Goal: Transaction & Acquisition: Purchase product/service

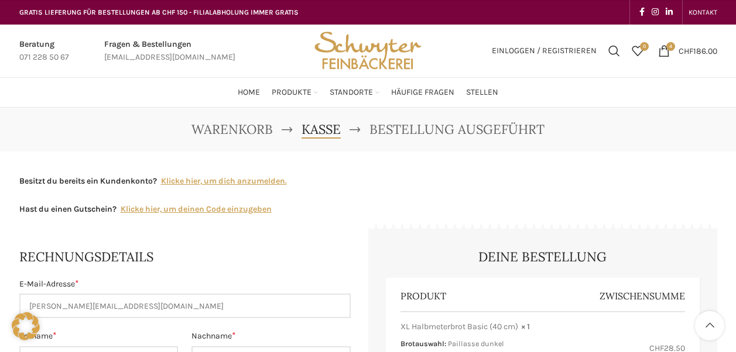
select select "AR"
select select "11675"
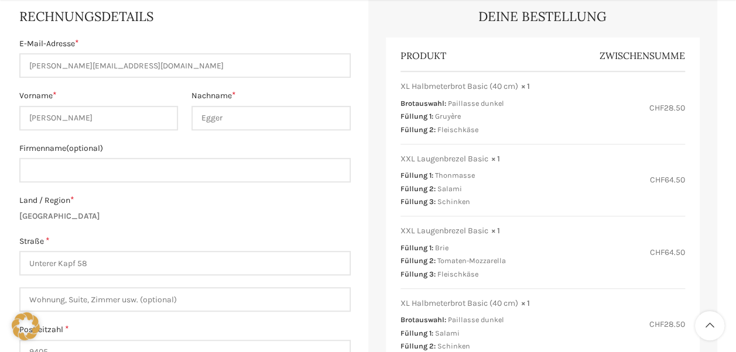
scroll to position [240, 0]
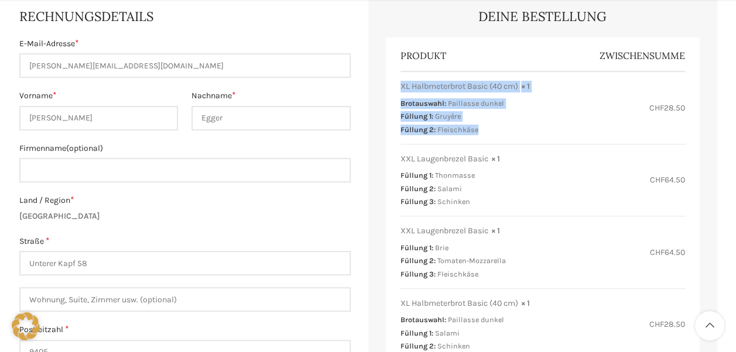
drag, startPoint x: 400, startPoint y: 87, endPoint x: 506, endPoint y: 133, distance: 115.3
click at [506, 133] on div "XL Halbmeterbrot Basic (40 cm) × 1 Brotauswahl: Paillasse dunkel Füllung 1: Gru…" at bounding box center [516, 108] width 233 height 54
copy div "XL Halbmeterbrot Basic (40 cm) × 1 Brotauswahl: Paillasse dunkel Füllung 1: Gru…"
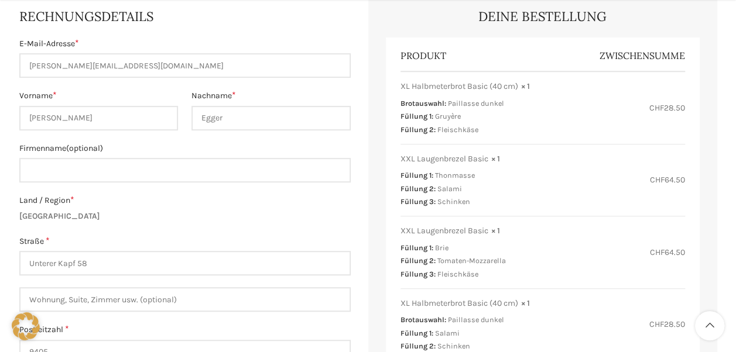
click at [98, 205] on label "Land / Region *" at bounding box center [184, 200] width 331 height 13
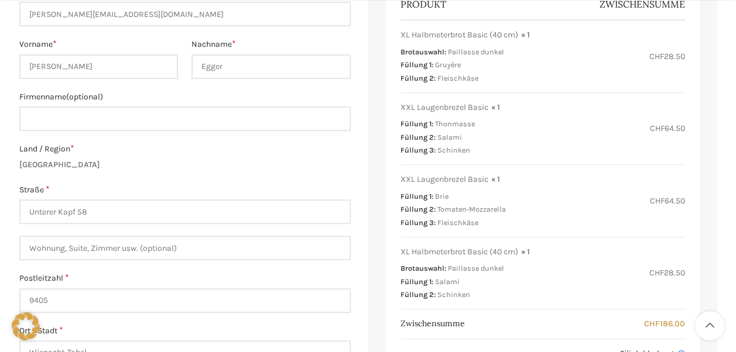
scroll to position [293, 0]
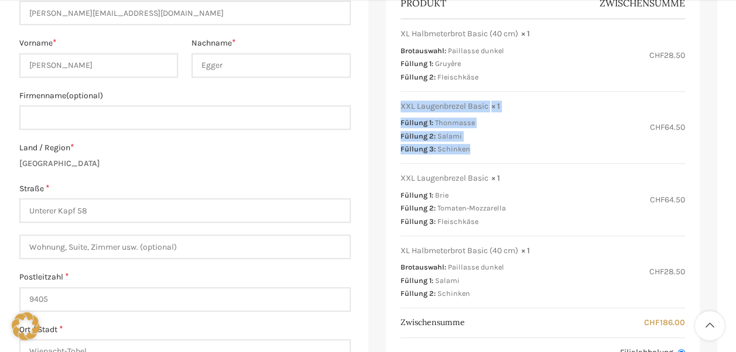
drag, startPoint x: 400, startPoint y: 106, endPoint x: 470, endPoint y: 147, distance: 81.1
click at [470, 147] on div "XXL Laugenbrezel Basic × 1 Füllung 1: Thonmasse Füllung 2: Salami Füllung 3: Sc…" at bounding box center [487, 128] width 174 height 54
copy div "XXL Laugenbrezel Basic × 1 Füllung 1: Thonmasse Füllung 2: Salami Füllung 3: Sc…"
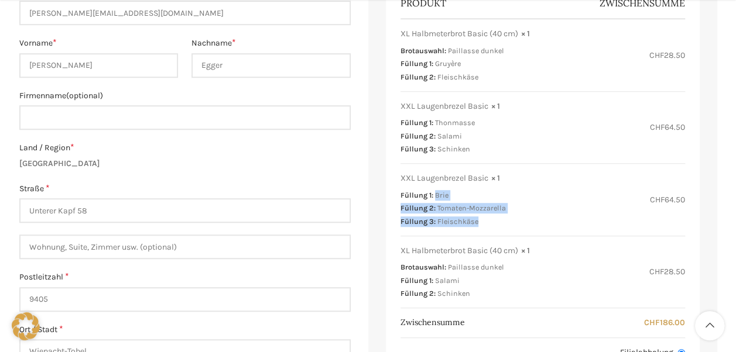
drag, startPoint x: 435, startPoint y: 191, endPoint x: 479, endPoint y: 219, distance: 52.4
click at [479, 219] on ul "Füllung 1: Brie Füllung 2: Tomaten-Mozzarella Füllung 3: Fleischkäse" at bounding box center [502, 208] width 205 height 37
copy ul "Brie Füllung 2: Tomaten-Mozzarella Füllung 3: Fleischkäse"
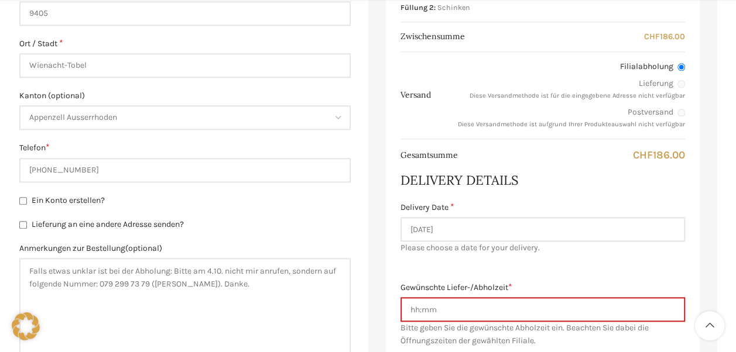
scroll to position [580, 0]
drag, startPoint x: 115, startPoint y: 280, endPoint x: 163, endPoint y: 282, distance: 48.0
click at [163, 282] on textarea "Falls etwas unklar ist bei der Abholung: Bitte am 4.10. nicht mir anrufen, sond…" at bounding box center [184, 312] width 331 height 111
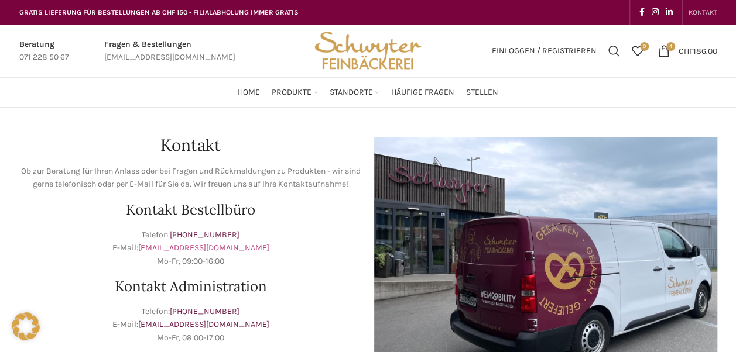
click at [233, 247] on link "[EMAIL_ADDRESS][DOMAIN_NAME]" at bounding box center [203, 248] width 131 height 10
click at [242, 248] on link "[EMAIL_ADDRESS][DOMAIN_NAME]" at bounding box center [203, 248] width 131 height 10
